Goal: Task Accomplishment & Management: Manage account settings

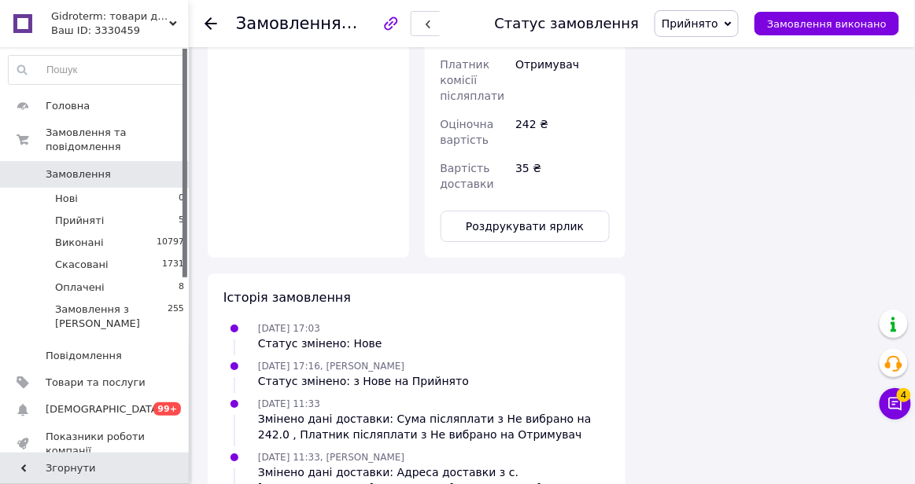
scroll to position [1173, 0]
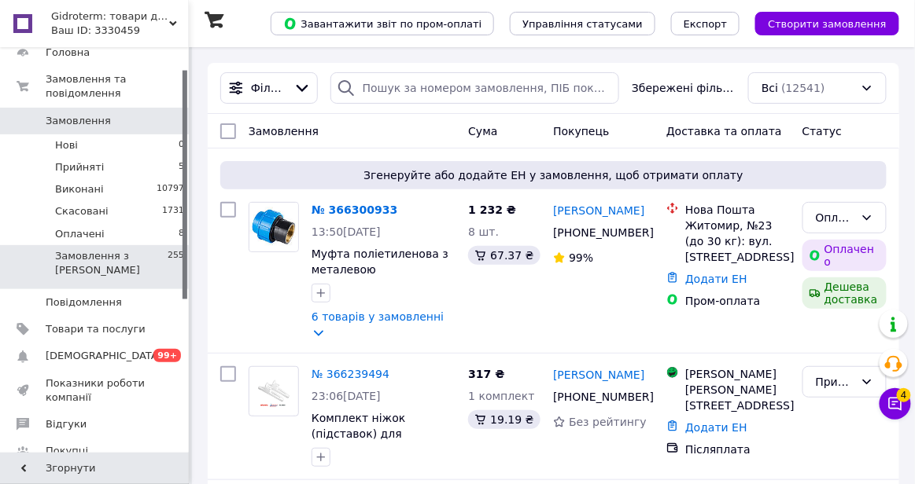
scroll to position [63, 0]
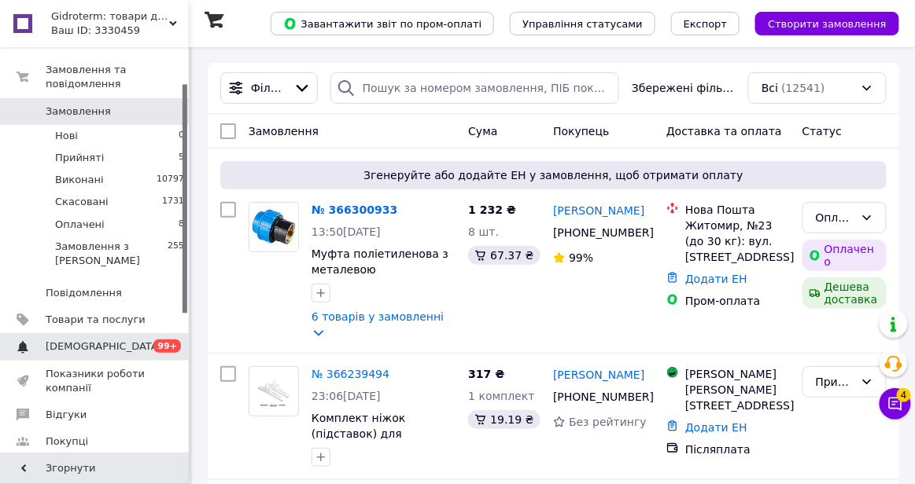
click at [146, 351] on span "0 99+" at bounding box center [167, 347] width 43 height 14
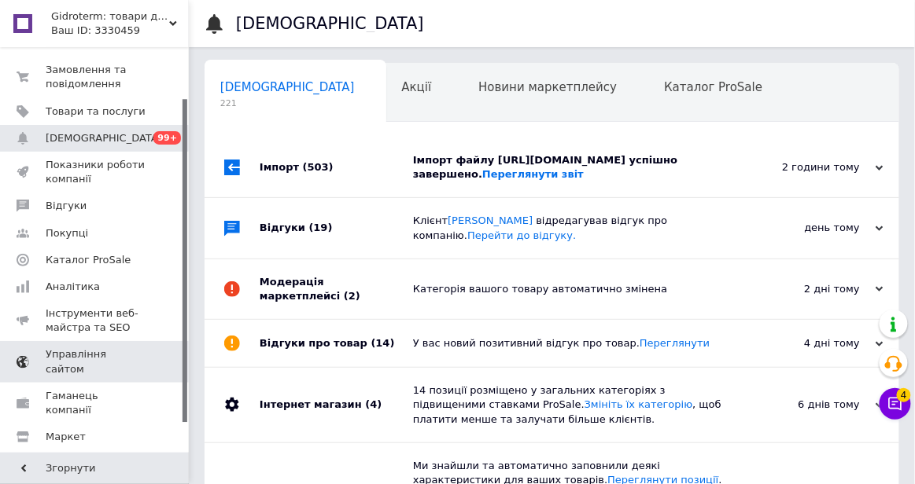
scroll to position [0, 8]
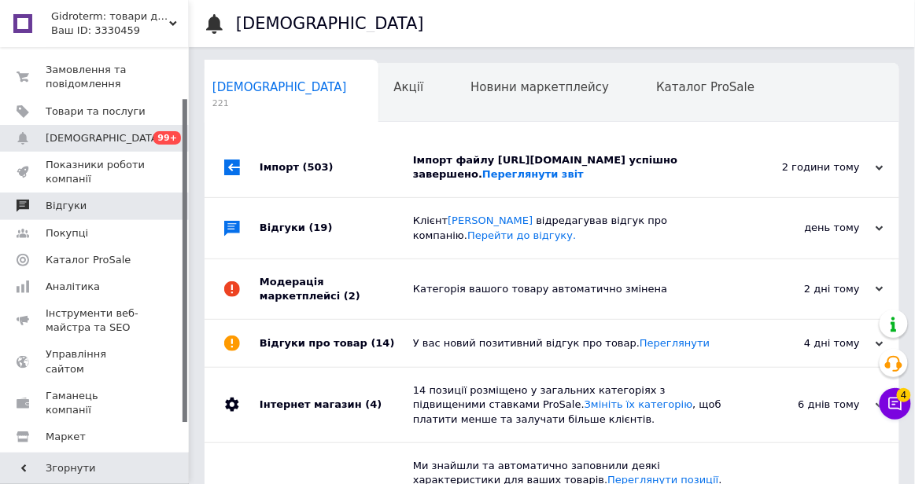
click at [160, 205] on span at bounding box center [167, 206] width 43 height 14
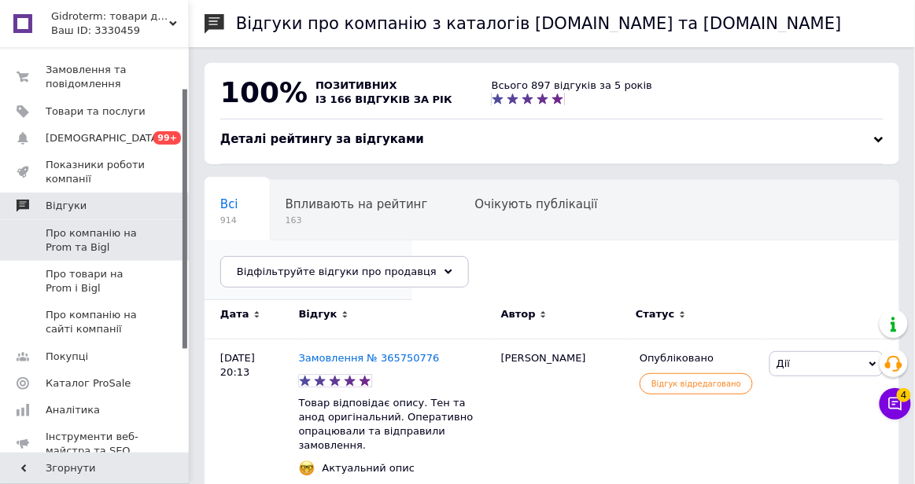
click at [380, 274] on span "2" at bounding box center [300, 280] width 160 height 12
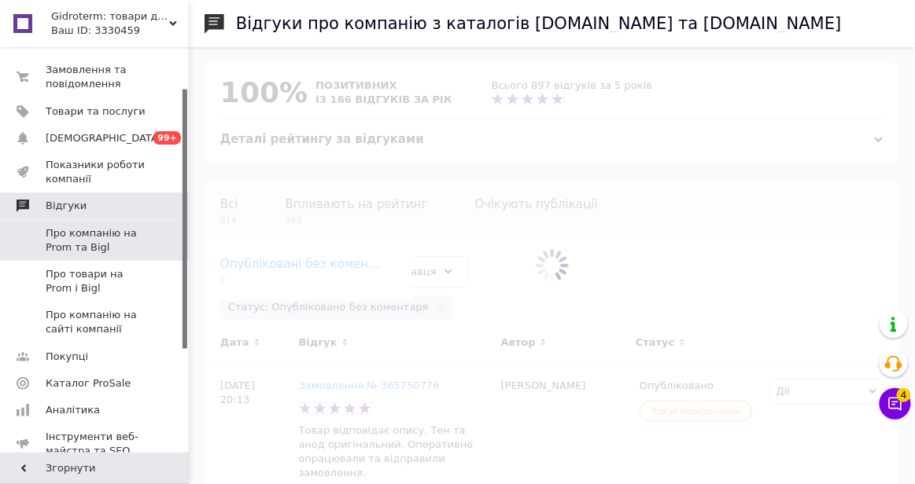
scroll to position [0, 33]
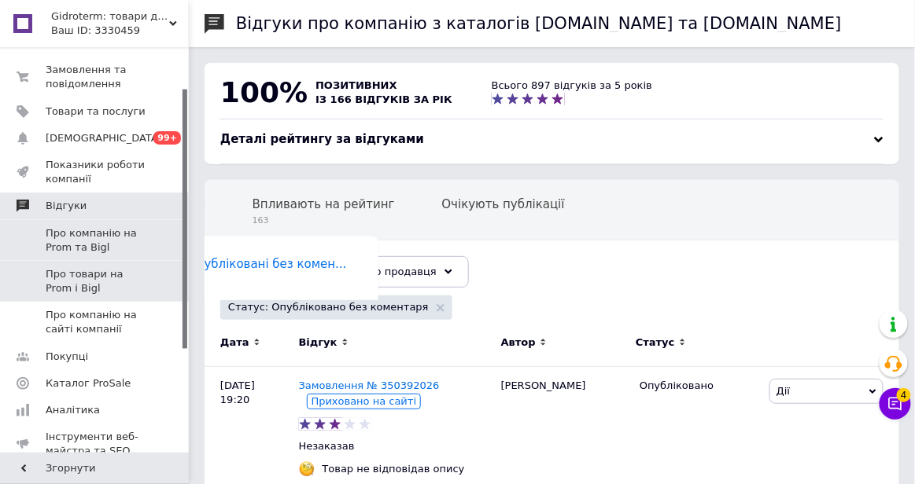
click at [117, 268] on span "Про товари на Prom і Bigl" at bounding box center [96, 281] width 100 height 28
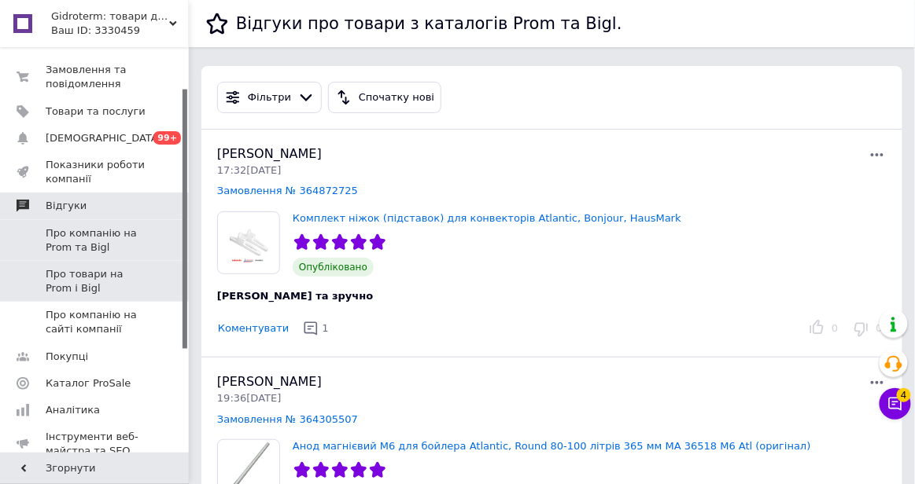
click at [123, 239] on span "Про компанію на Prom та Bigl" at bounding box center [96, 241] width 100 height 28
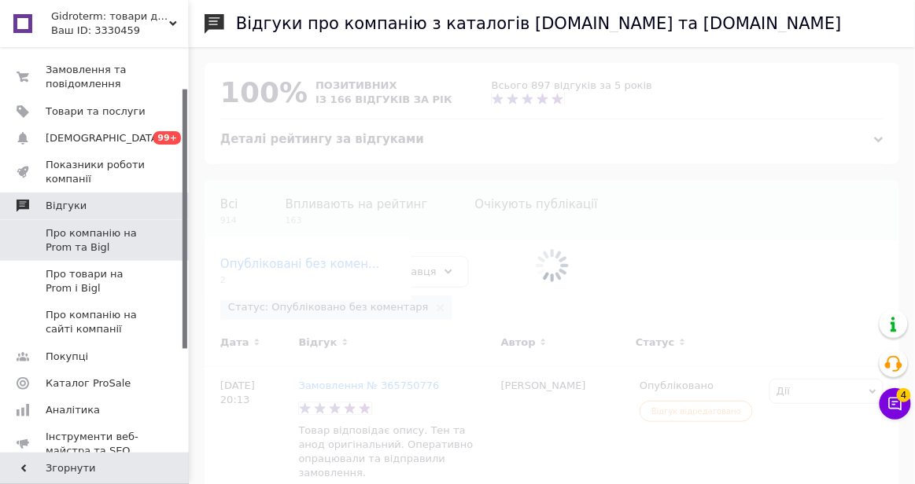
scroll to position [0, 33]
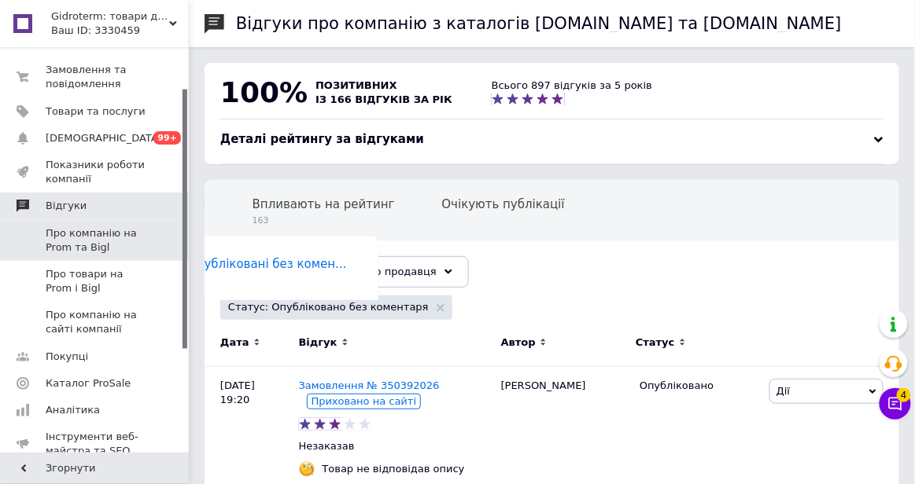
click at [308, 142] on span "Деталі рейтингу за відгуками" at bounding box center [322, 139] width 204 height 14
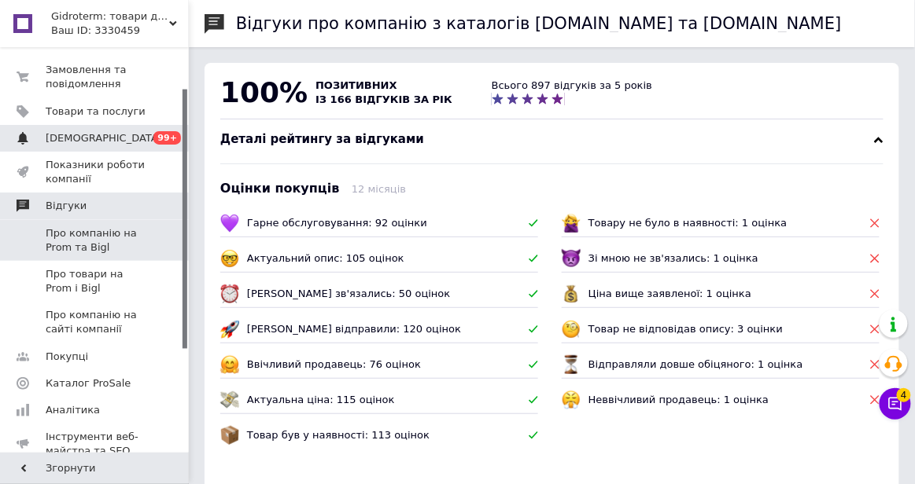
click at [168, 131] on span "99+" at bounding box center [167, 137] width 28 height 13
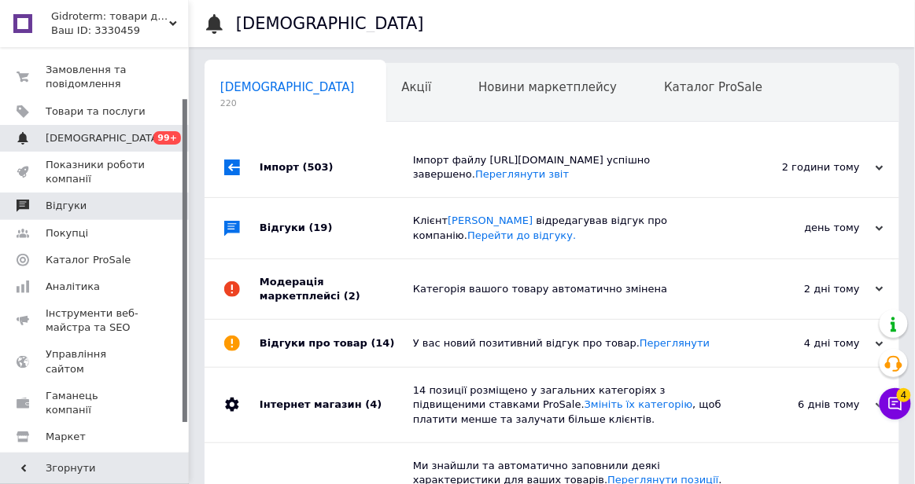
scroll to position [0, 8]
